Goal: Task Accomplishment & Management: Manage account settings

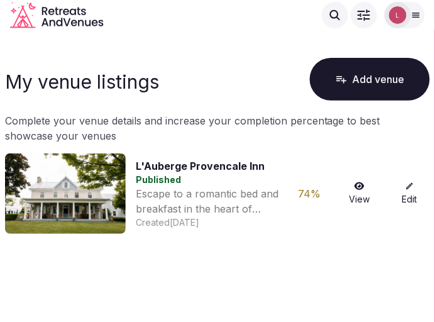
click at [408, 193] on link "Edit" at bounding box center [410, 194] width 40 height 24
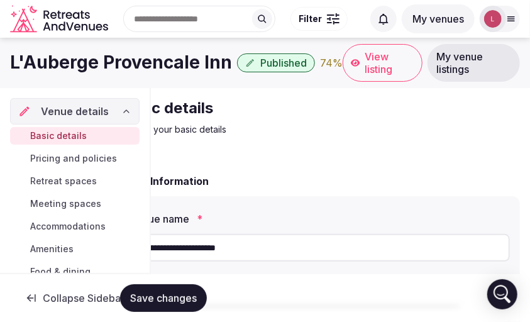
scroll to position [164, 0]
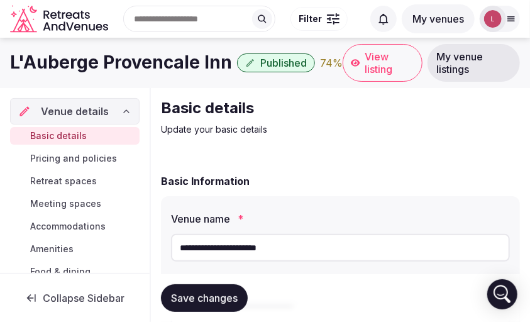
click at [435, 14] on icon at bounding box center [511, 19] width 10 height 10
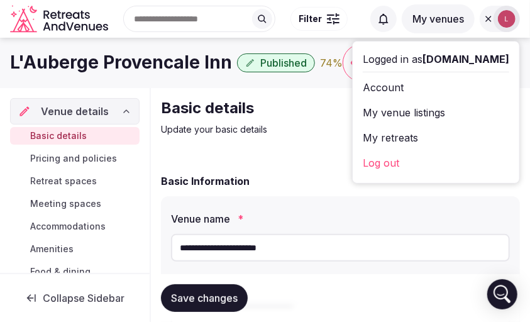
click at [214, 77] on div "L'Auberge Provencale Inn Published 74 % View listing My venue listings" at bounding box center [265, 63] width 530 height 38
click at [252, 81] on div "L'Auberge Provencale Inn Published 74 % View listing My venue listings" at bounding box center [265, 63] width 530 height 38
click at [435, 50] on div "Logged in as laubergeprovencale.com Account My venue listings My retreats Log o…" at bounding box center [436, 113] width 167 height 142
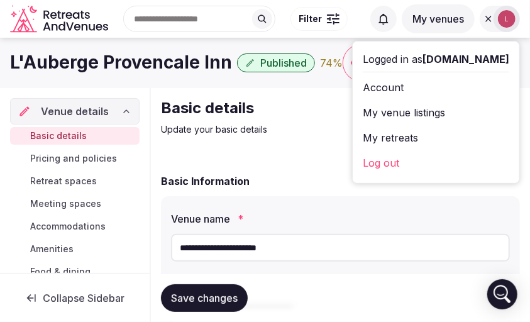
click at [336, 35] on div "Search Popular Destinations Toscana, Italy Riviera Maya, Mexico Indonesia, Bali…" at bounding box center [238, 19] width 250 height 54
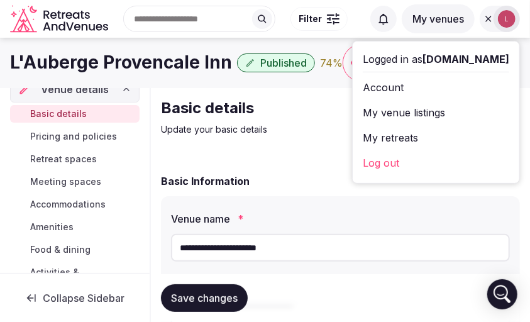
scroll to position [30, 0]
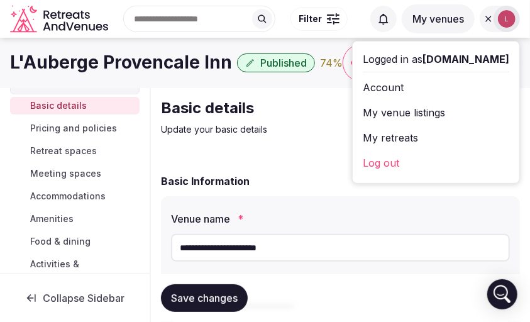
click at [63, 148] on span "Retreat spaces" at bounding box center [63, 151] width 67 height 13
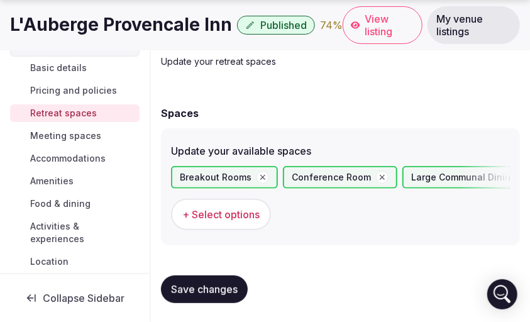
scroll to position [69, 0]
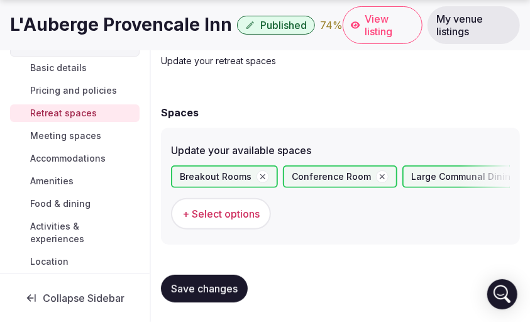
click at [46, 130] on span "Meeting spaces" at bounding box center [65, 136] width 71 height 13
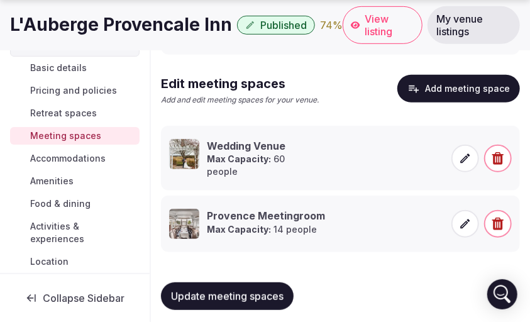
scroll to position [230, 0]
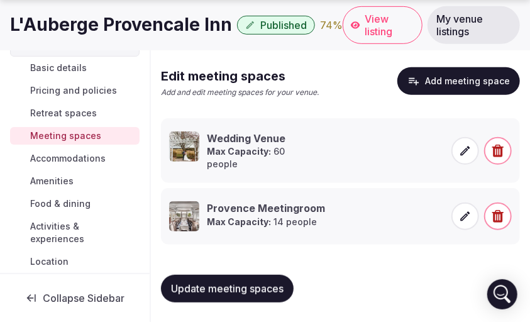
click at [435, 149] on icon at bounding box center [465, 151] width 13 height 13
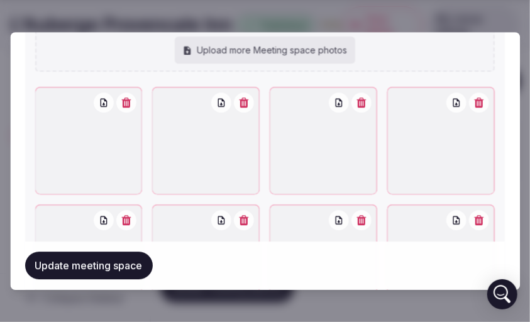
scroll to position [1100, 0]
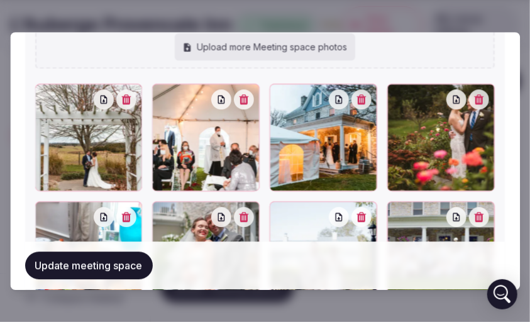
click at [252, 104] on button "button" at bounding box center [245, 99] width 20 height 20
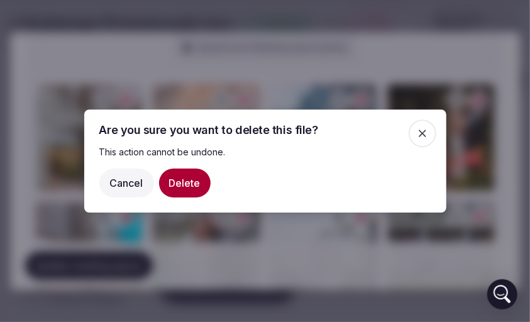
click at [190, 184] on button "Delete" at bounding box center [185, 183] width 52 height 29
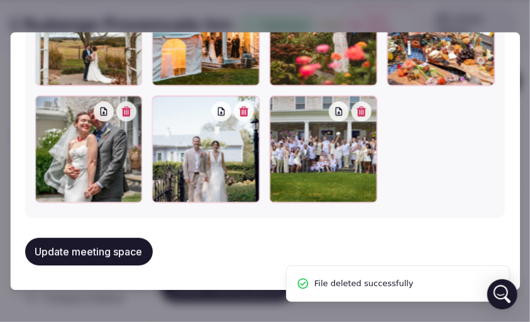
scroll to position [1207, 0]
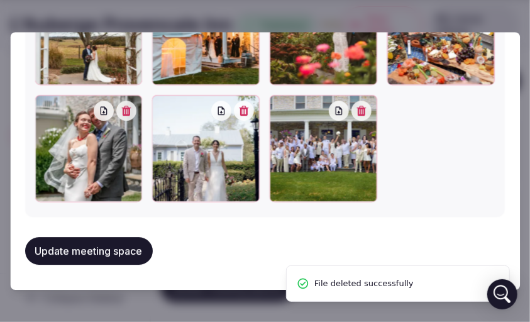
click at [116, 249] on button "Update meeting space" at bounding box center [89, 251] width 128 height 28
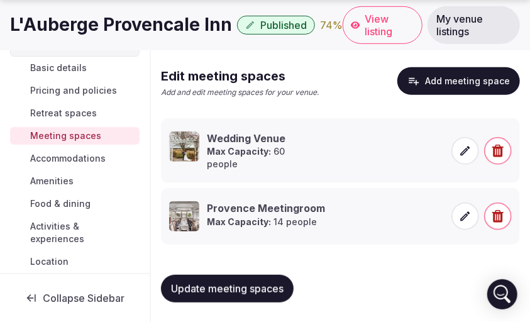
click at [435, 216] on icon at bounding box center [465, 216] width 13 height 13
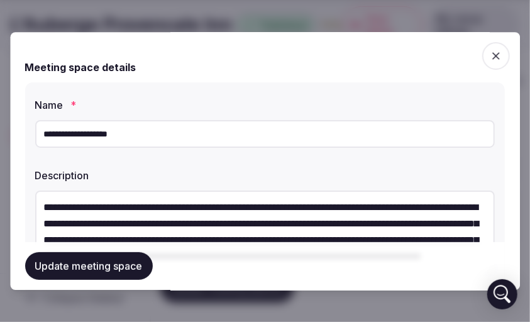
click at [121, 135] on input "**********" at bounding box center [265, 134] width 460 height 28
type input "**********"
click at [294, 96] on div "Name *" at bounding box center [265, 101] width 460 height 18
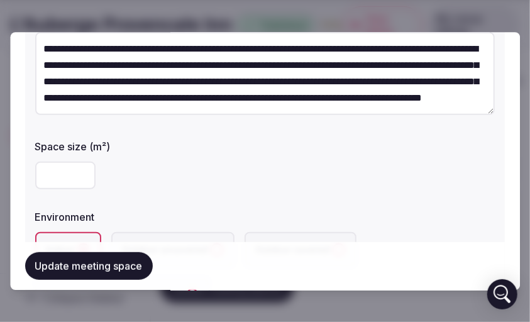
scroll to position [303, 0]
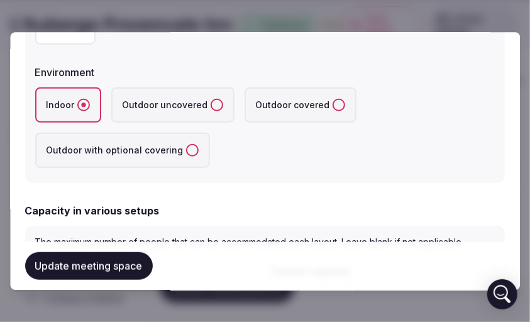
click at [97, 275] on button "Update meeting space" at bounding box center [89, 266] width 128 height 28
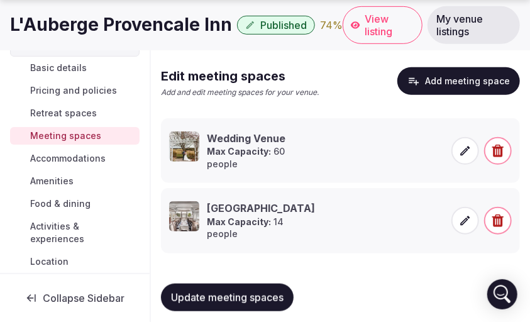
click at [84, 159] on span "Accommodations" at bounding box center [67, 158] width 75 height 13
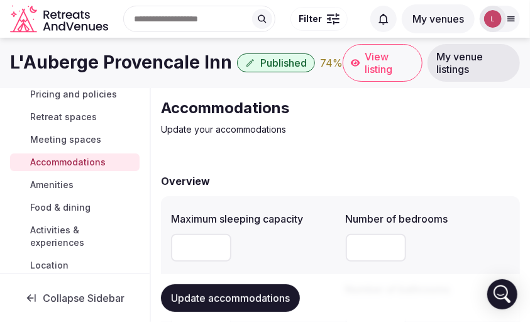
scroll to position [74, 0]
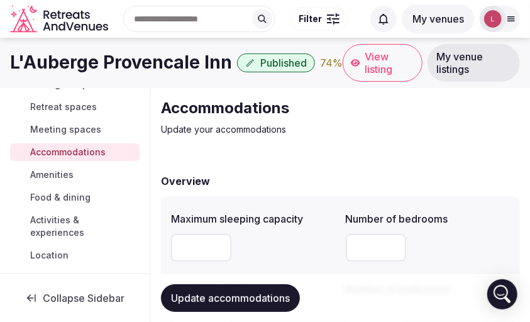
click at [64, 174] on span "Amenities" at bounding box center [51, 175] width 43 height 13
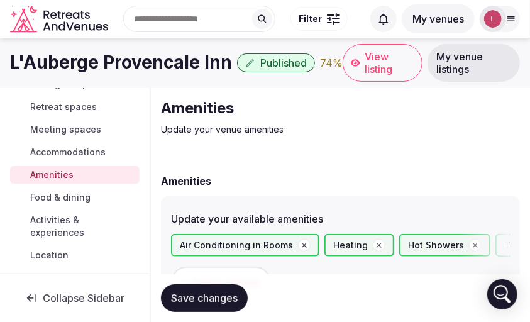
click at [64, 195] on span "Food & dining" at bounding box center [60, 197] width 60 height 13
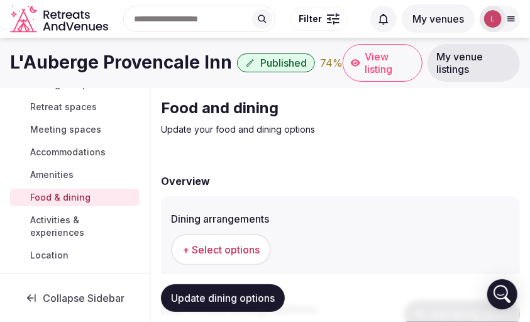
scroll to position [172, 0]
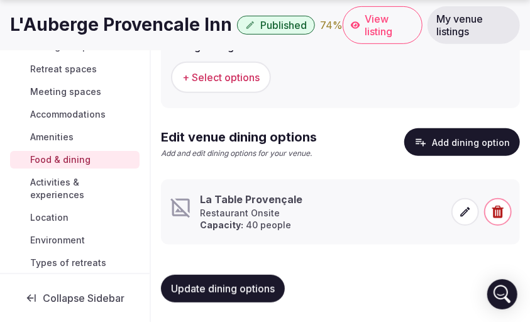
click at [435, 214] on icon at bounding box center [465, 212] width 13 height 13
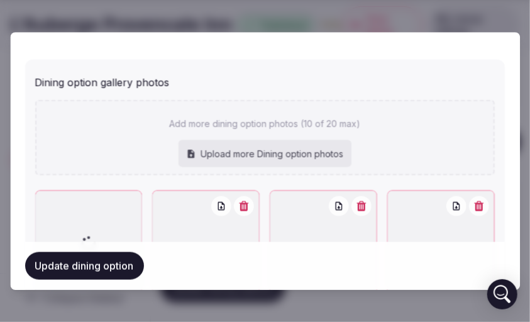
scroll to position [622, 0]
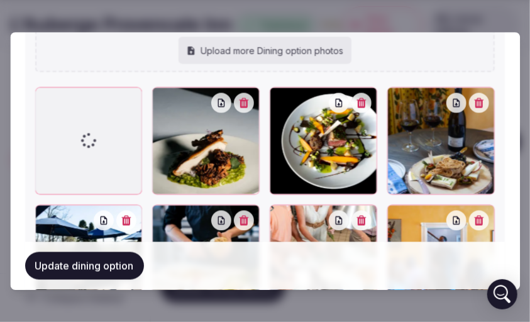
click at [46, 99] on icon at bounding box center [45, 96] width 15 height 15
click at [98, 130] on div at bounding box center [89, 141] width 108 height 108
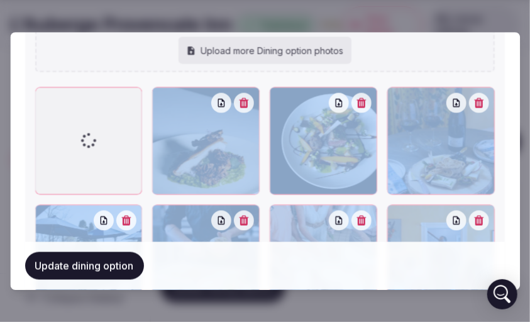
click at [98, 130] on div at bounding box center [89, 141] width 108 height 108
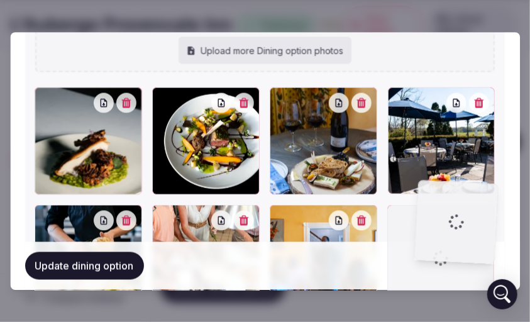
drag, startPoint x: 98, startPoint y: 131, endPoint x: 478, endPoint y: 226, distance: 391.7
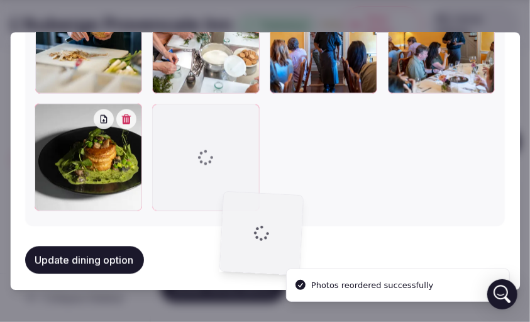
scroll to position [846, 0]
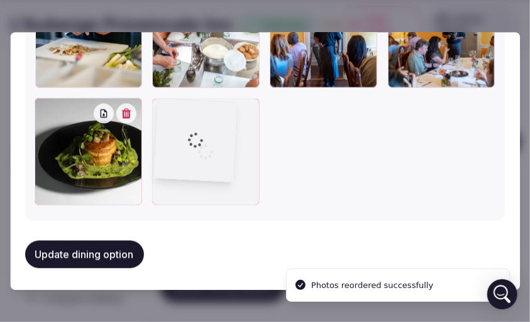
drag, startPoint x: 461, startPoint y: 79, endPoint x: 257, endPoint y: 170, distance: 223.6
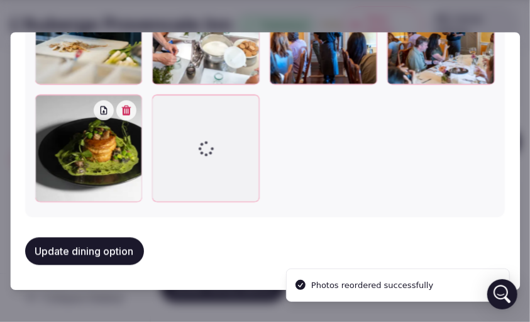
click at [321, 193] on div at bounding box center [265, 31] width 460 height 342
click at [164, 108] on icon at bounding box center [162, 104] width 15 height 15
click at [101, 249] on button "Update dining option" at bounding box center [84, 251] width 119 height 28
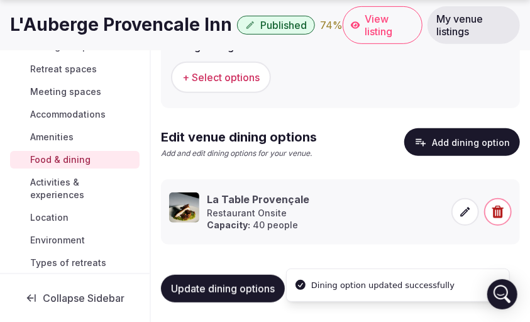
click at [435, 215] on icon at bounding box center [465, 212] width 13 height 13
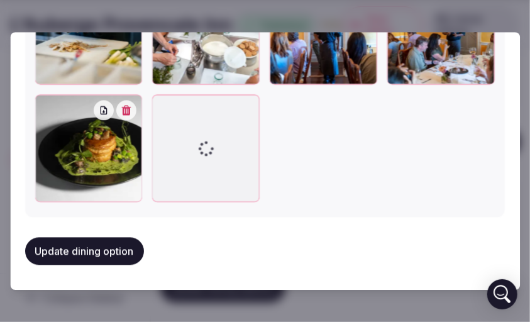
click at [162, 104] on icon at bounding box center [162, 104] width 15 height 15
click at [226, 135] on div at bounding box center [207, 148] width 108 height 108
click at [257, 96] on div at bounding box center [207, 148] width 108 height 108
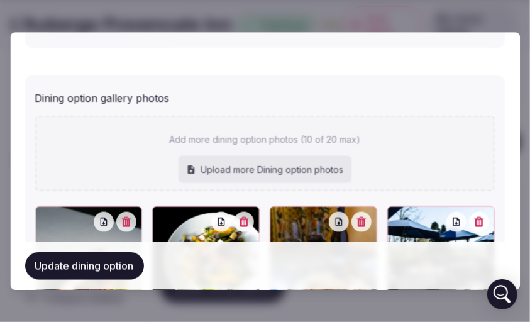
scroll to position [546, 0]
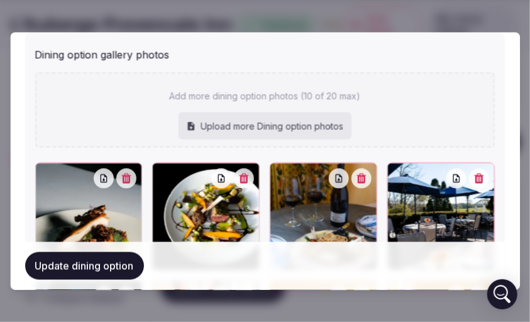
click at [276, 130] on div "Upload more Dining option photos" at bounding box center [265, 126] width 173 height 28
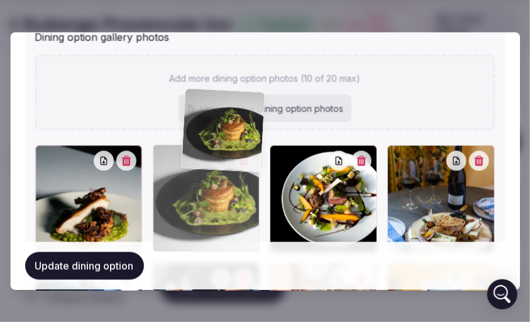
scroll to position [560, 0]
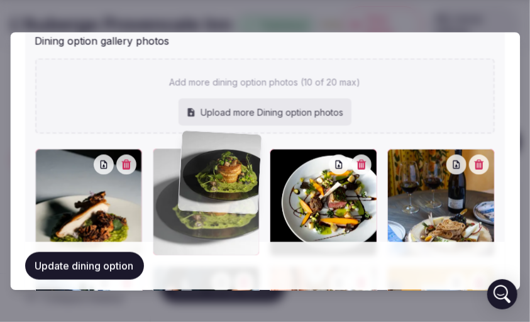
drag, startPoint x: 67, startPoint y: 147, endPoint x: 211, endPoint y: 147, distance: 144.7
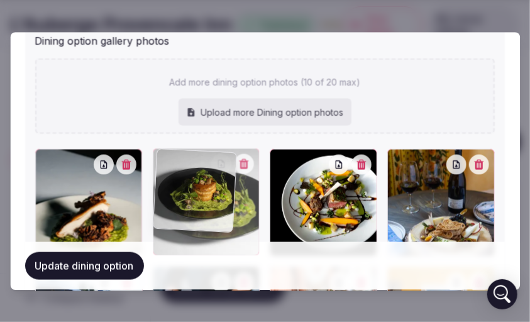
click at [211, 147] on div "Add more dining option photos (10 of 20 max) Upload more Dining option photos T…" at bounding box center [265, 274] width 460 height 433
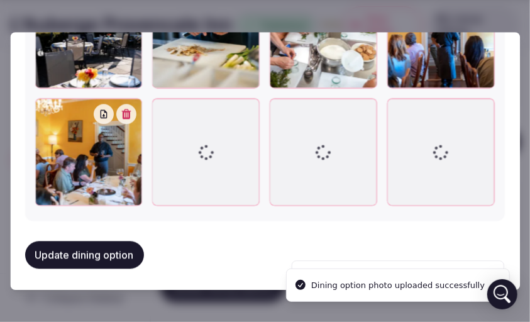
scroll to position [856, 0]
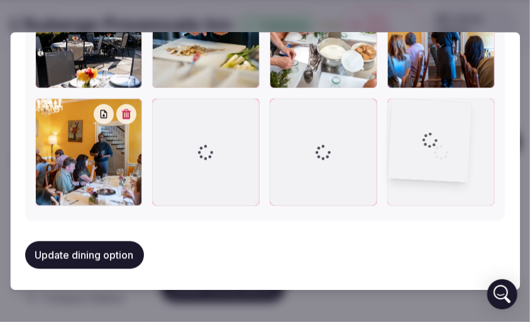
drag, startPoint x: 162, startPoint y: 107, endPoint x: 462, endPoint y: 109, distance: 299.5
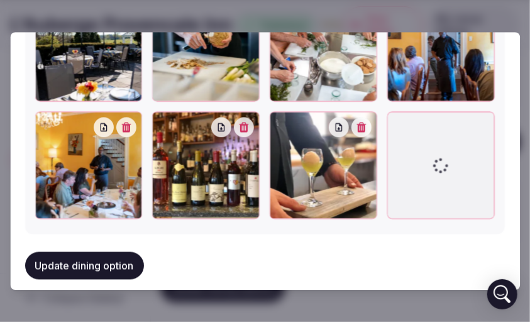
scroll to position [860, 0]
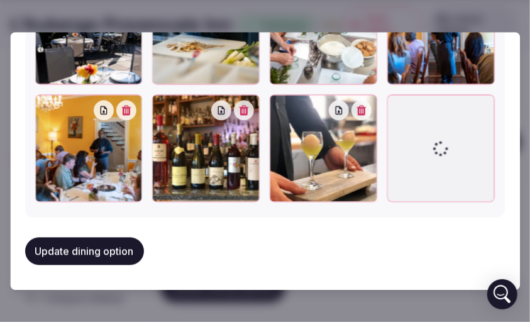
click at [394, 107] on icon at bounding box center [397, 104] width 6 height 10
click at [85, 260] on button "Update dining option" at bounding box center [84, 251] width 119 height 28
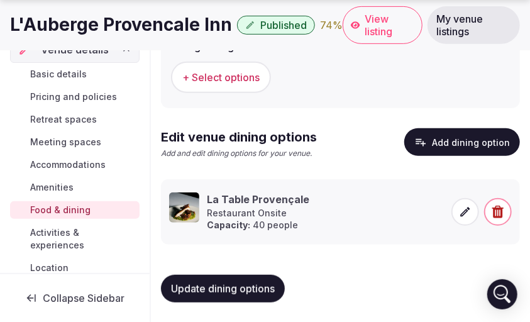
scroll to position [14, 0]
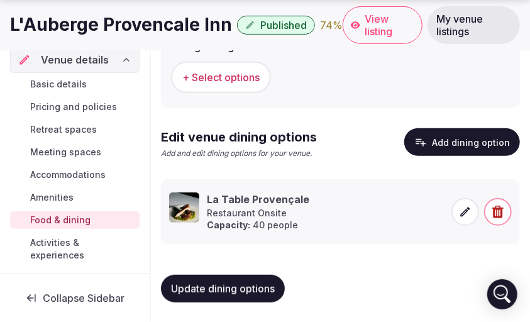
click at [64, 106] on span "Pricing and policies" at bounding box center [73, 107] width 87 height 13
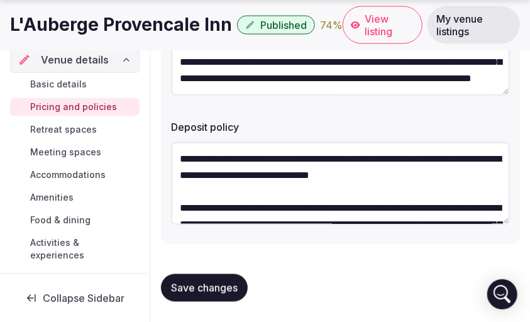
drag, startPoint x: 409, startPoint y: 196, endPoint x: 174, endPoint y: 152, distance: 239.4
click at [174, 152] on textarea "**********" at bounding box center [340, 183] width 339 height 83
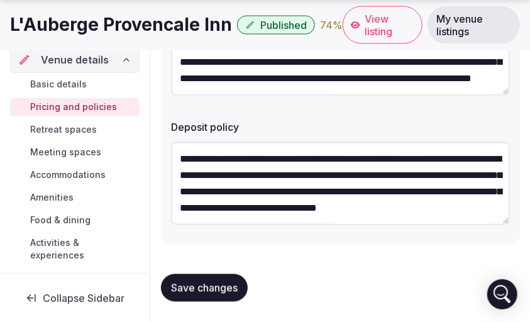
scroll to position [131, 0]
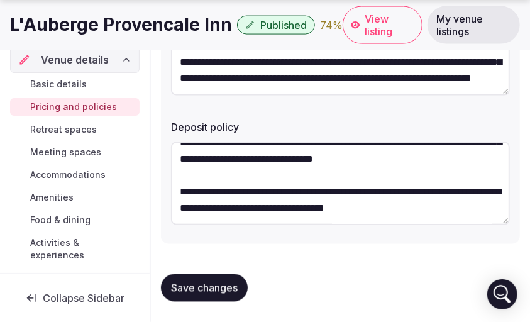
type textarea "**********"
click at [210, 285] on span "Save changes" at bounding box center [204, 288] width 67 height 13
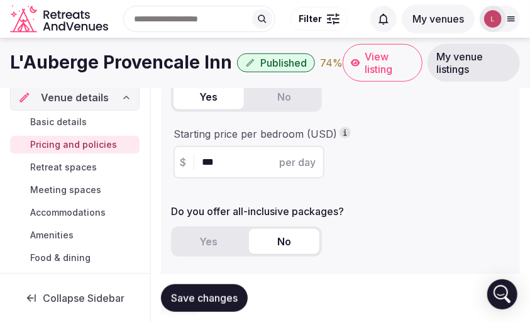
scroll to position [0, 0]
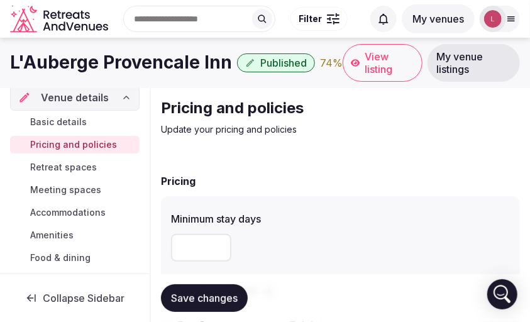
click at [435, 24] on img at bounding box center [493, 19] width 18 height 18
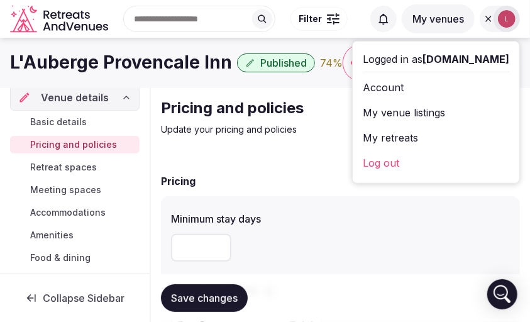
click at [363, 160] on link "Log out" at bounding box center [436, 163] width 147 height 20
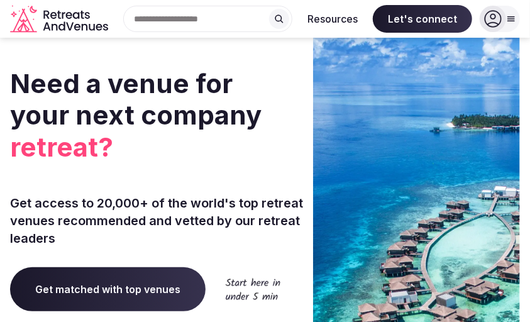
click at [517, 24] on div at bounding box center [500, 19] width 40 height 26
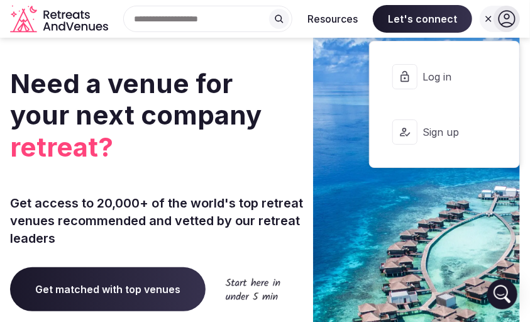
click at [435, 92] on button "Log in" at bounding box center [445, 77] width 130 height 50
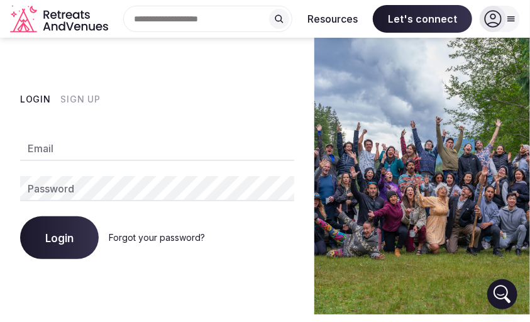
click at [80, 148] on input "Email" at bounding box center [157, 148] width 274 height 25
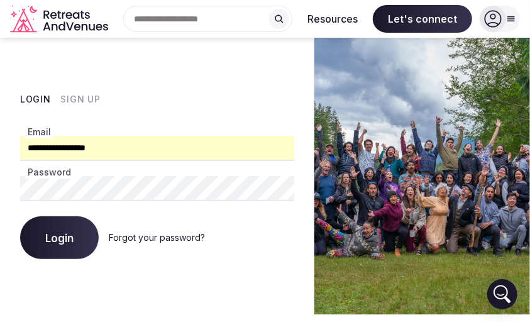
click at [108, 145] on input "**********" at bounding box center [157, 148] width 274 height 25
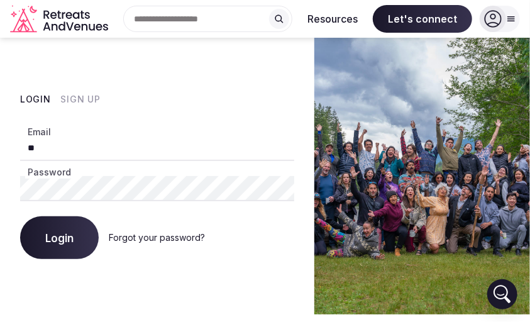
type input "*"
paste input "**********"
type input "**********"
click at [12, 183] on div "**********" at bounding box center [157, 176] width 315 height 277
click at [0, 187] on html "**********" at bounding box center [265, 161] width 530 height 322
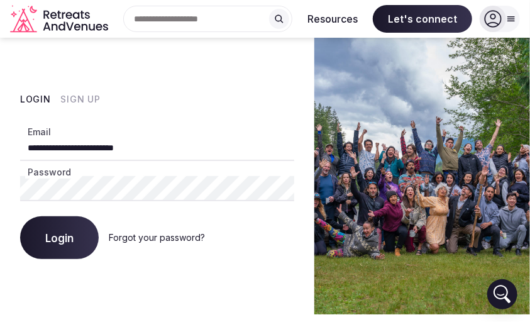
click at [50, 237] on span "Login" at bounding box center [59, 238] width 28 height 13
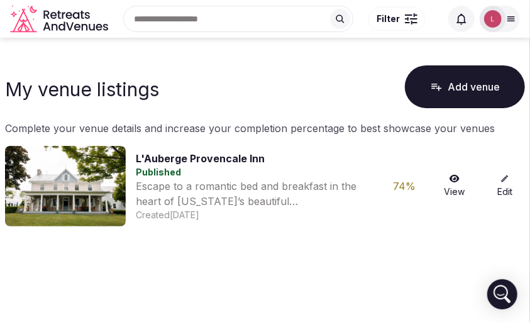
click at [279, 81] on div "My venue listings Add venue" at bounding box center [265, 87] width 520 height 48
